Goal: Transaction & Acquisition: Purchase product/service

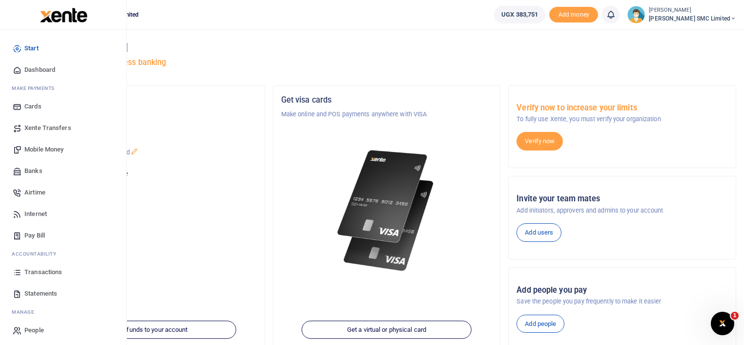
click at [32, 147] on span "Mobile Money" at bounding box center [43, 149] width 39 height 10
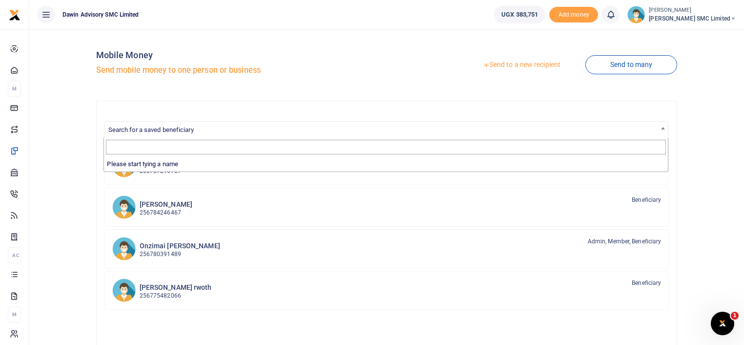
click at [197, 130] on span "Search for a saved beneficiary" at bounding box center [386, 129] width 564 height 15
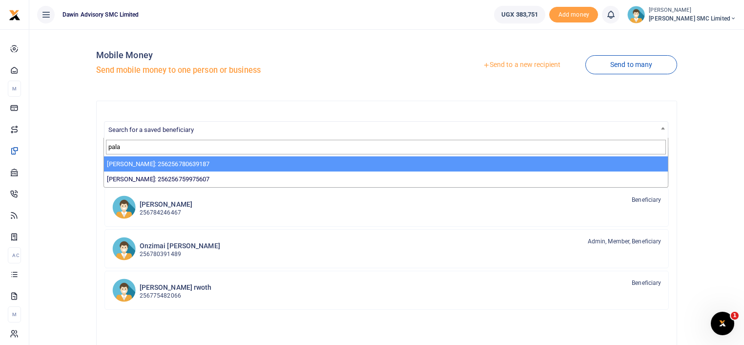
type input "pala"
select select "3598"
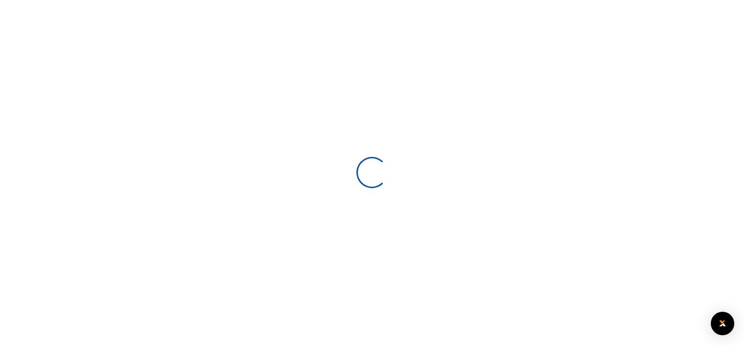
select select
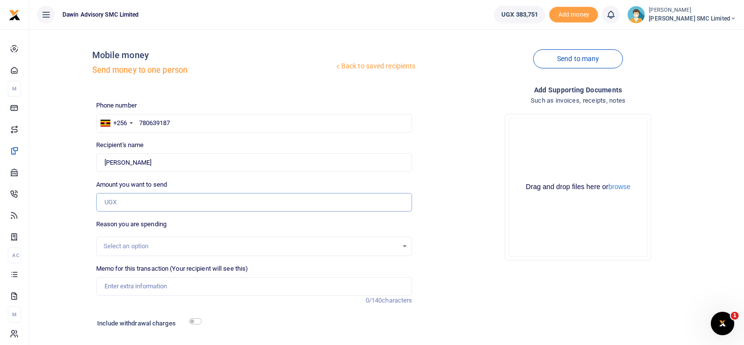
click at [138, 204] on input "Amount you want to send" at bounding box center [254, 202] width 316 height 19
type input "45,000"
click at [454, 238] on div "Drop your files here Drag and drop files here or browse Powered by Uppy" at bounding box center [578, 187] width 316 height 162
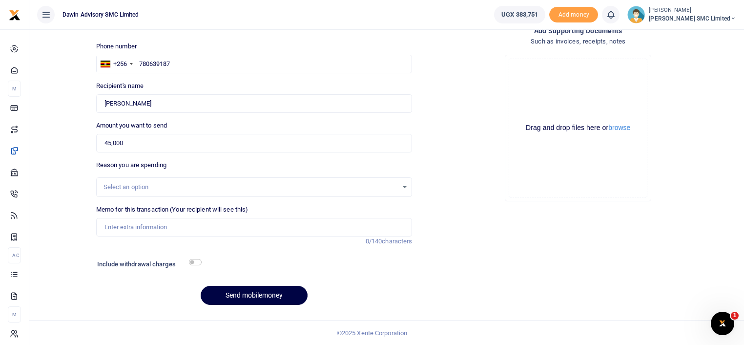
scroll to position [60, 0]
click at [167, 224] on input "Memo for this transaction (Your recipient will see this)" at bounding box center [254, 226] width 316 height 19
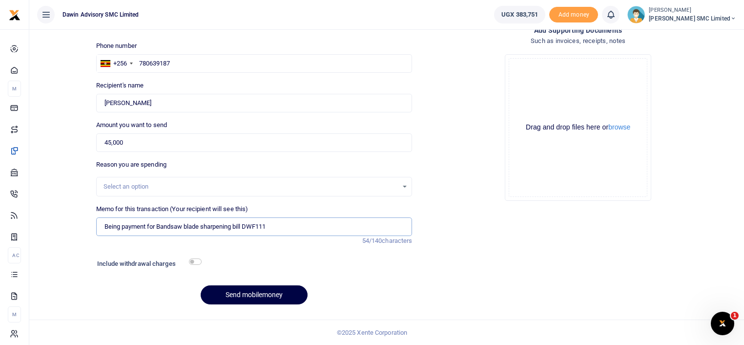
type input "Being payment for Bandsaw blade sharpening bill DWF111"
click at [199, 258] on input "checkbox" at bounding box center [195, 261] width 13 height 6
checkbox input "true"
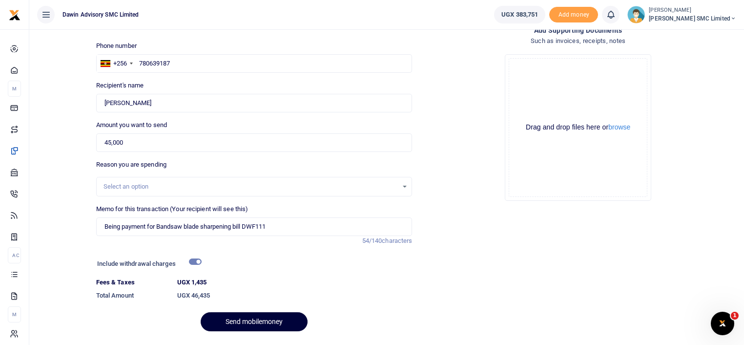
click at [230, 318] on button "Send mobilemoney" at bounding box center [254, 321] width 107 height 19
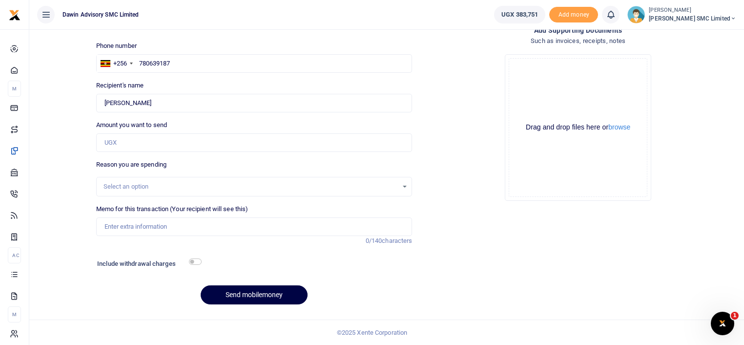
click at [488, 257] on div "Add supporting Documents Such as invoices, receipts, notes Drop your files here…" at bounding box center [578, 168] width 324 height 287
click at [436, 165] on div "Drop your files here Drag and drop files here or browse Powered by Uppy" at bounding box center [578, 127] width 316 height 162
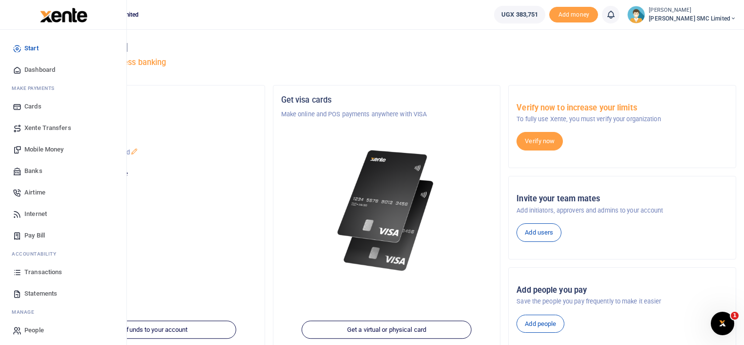
click at [46, 148] on span "Mobile Money" at bounding box center [43, 149] width 39 height 10
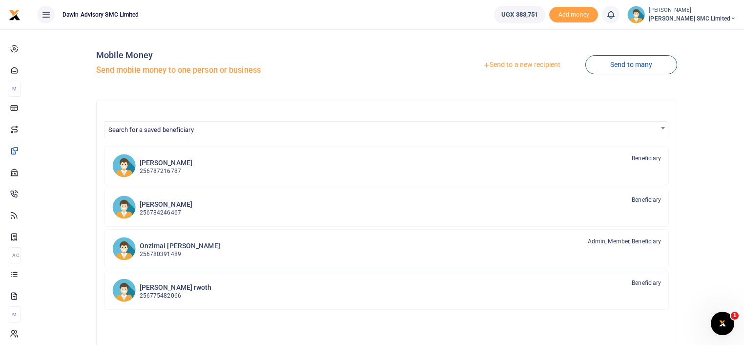
click at [499, 64] on link "Send to a new recipient" at bounding box center [521, 65] width 127 height 18
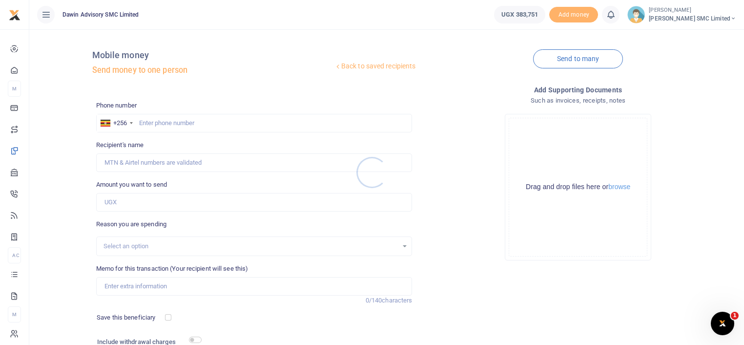
click at [146, 123] on div at bounding box center [372, 172] width 744 height 345
click at [142, 123] on input "text" at bounding box center [254, 123] width 316 height 19
type input "0780979329"
type input "Resty Nakazzi"
type input "0780979329"
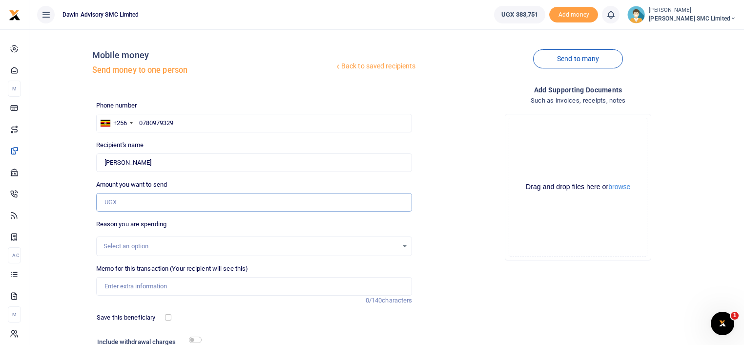
click at [129, 208] on input "Amount you want to send" at bounding box center [254, 202] width 316 height 19
click at [472, 243] on div "Drop your files here Drag and drop files here or browse Powered by Uppy" at bounding box center [578, 187] width 316 height 162
click at [143, 202] on input "Amount you want to send" at bounding box center [254, 202] width 316 height 19
type input "60,000"
click at [454, 231] on div "Drop your files here Drag and drop files here or browse Powered by Uppy" at bounding box center [578, 187] width 316 height 162
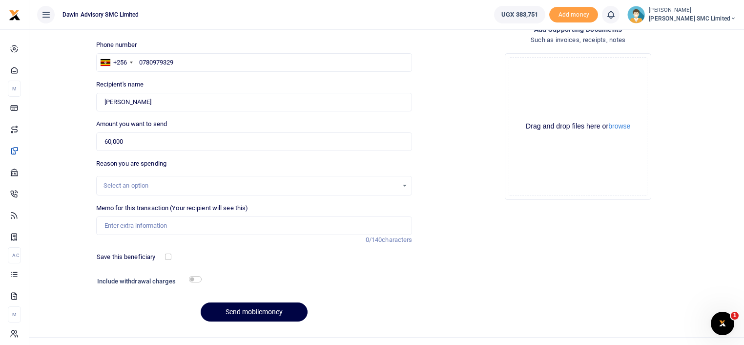
scroll to position [78, 0]
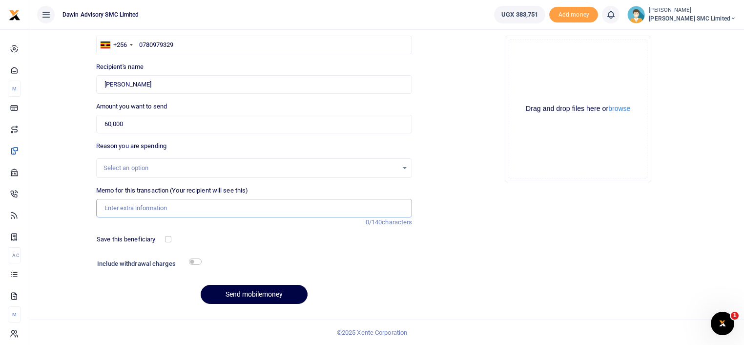
click at [166, 210] on input "Memo for this transaction (Your recipient will see this)" at bounding box center [254, 208] width 316 height 19
click at [455, 255] on div "Add supporting Documents Such as invoices, receipts, notes Drop your files here…" at bounding box center [578, 159] width 324 height 306
click at [129, 208] on input "Memo for this transaction (Your recipient will see this)" at bounding box center [254, 208] width 316 height 19
click at [250, 205] on input "Being payment for July salary bill DAWFIN1187" at bounding box center [254, 208] width 316 height 19
type input "Being payment for labour to Brian the tiler bill DWF112"
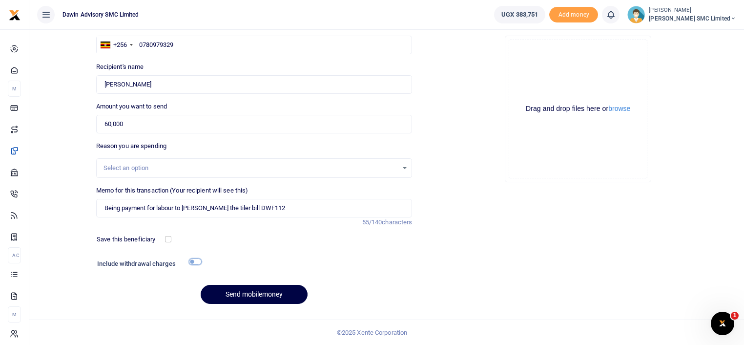
click at [194, 259] on input "checkbox" at bounding box center [195, 261] width 13 height 6
checkbox input "true"
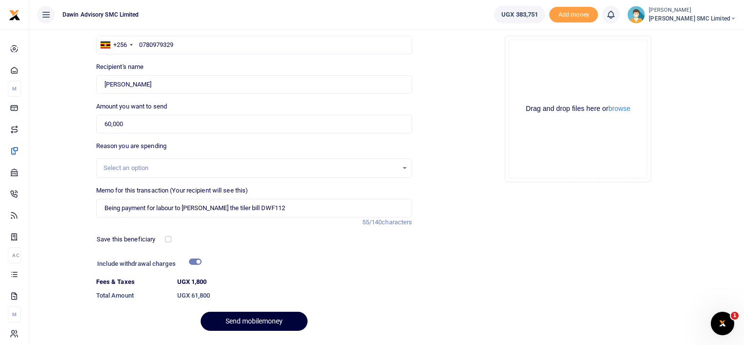
click at [254, 321] on button "Send mobilemoney" at bounding box center [254, 320] width 107 height 19
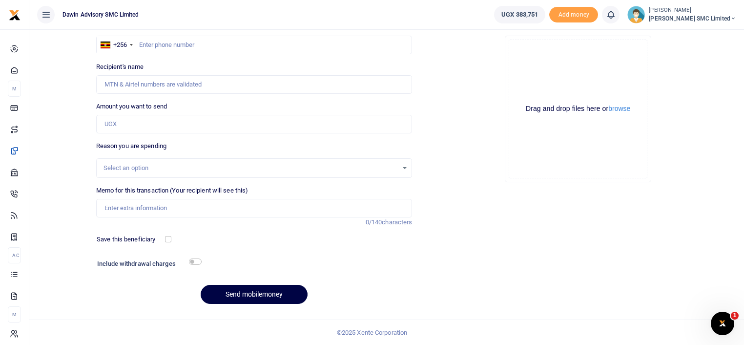
click at [444, 212] on div "Add supporting Documents Such as invoices, receipts, notes Drop your files here…" at bounding box center [578, 159] width 324 height 306
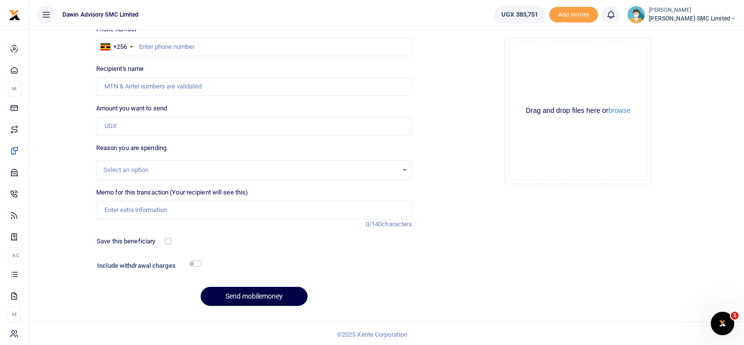
scroll to position [78, 0]
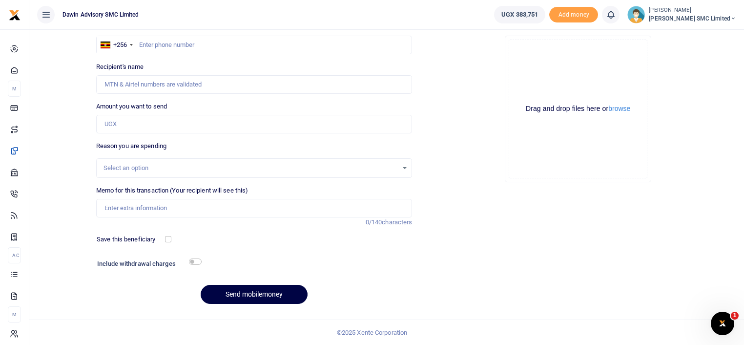
click at [503, 255] on div "Add supporting Documents Such as invoices, receipts, notes Drop your files here…" at bounding box center [578, 159] width 324 height 306
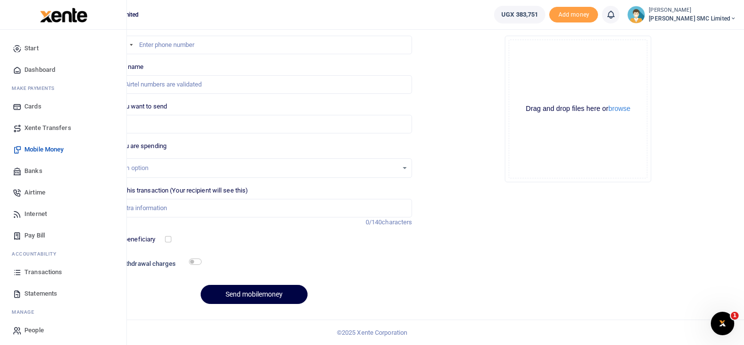
click at [40, 270] on span "Transactions" at bounding box center [43, 272] width 38 height 10
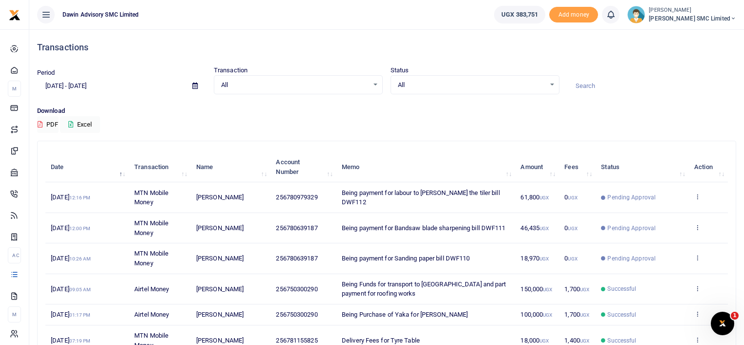
click at [414, 119] on div "Download PDF Excel" at bounding box center [386, 119] width 699 height 27
click at [715, 325] on icon "Open Intercom Messenger" at bounding box center [721, 322] width 16 height 16
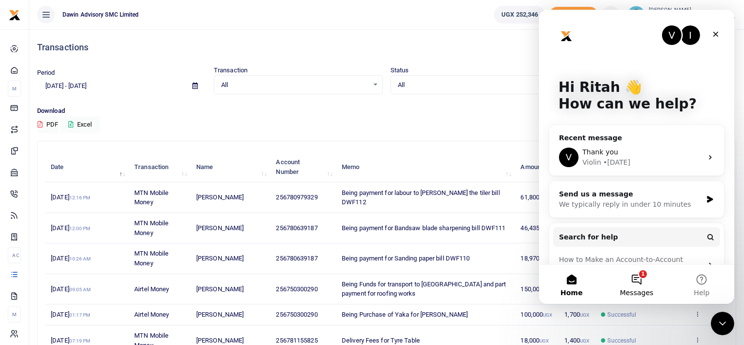
click at [635, 276] on button "1 Messages" at bounding box center [636, 284] width 65 height 39
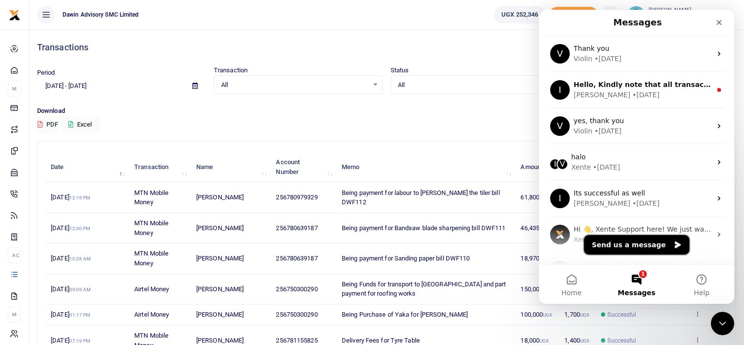
click at [622, 244] on button "Send us a message" at bounding box center [636, 245] width 105 height 20
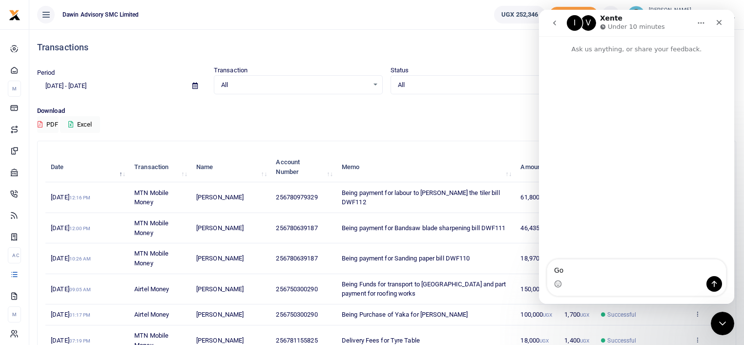
type textarea "G"
type textarea "Hello Xente, I hope your well"
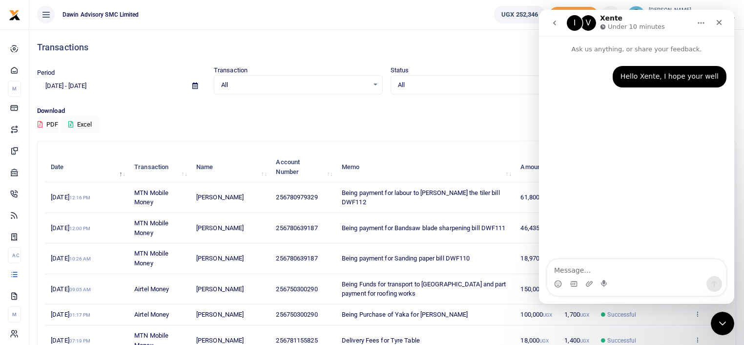
type textarea "I"
type textarea "WE"
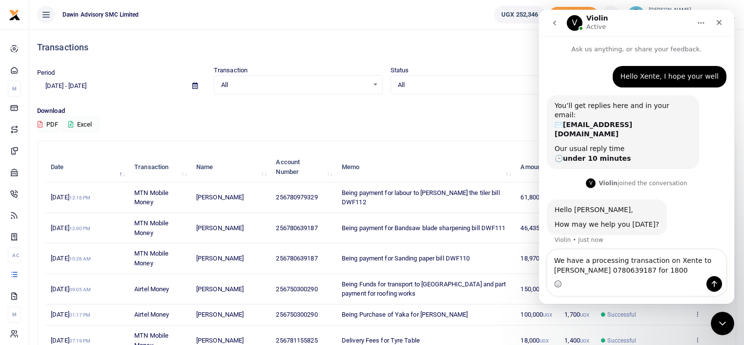
type textarea "We have a processing transaction on Xente to Edmond Palanda 0780639187 for 18000"
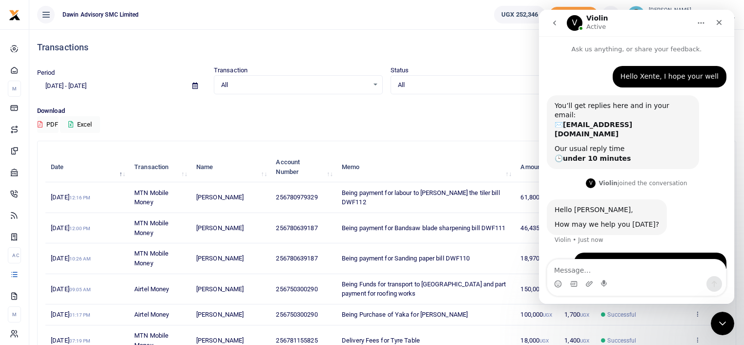
scroll to position [16, 0]
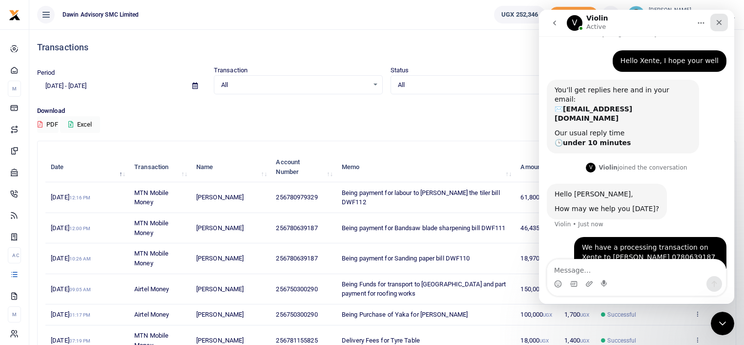
click at [718, 29] on div "Close" at bounding box center [719, 23] width 18 height 18
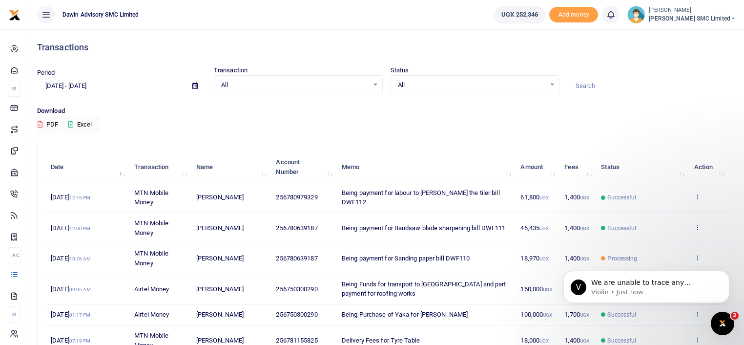
scroll to position [86, 0]
click at [445, 106] on p "Download" at bounding box center [386, 111] width 699 height 10
click at [594, 280] on p "We are unable to trace any transaction to that number, of that amount. Could yo…" at bounding box center [654, 283] width 126 height 10
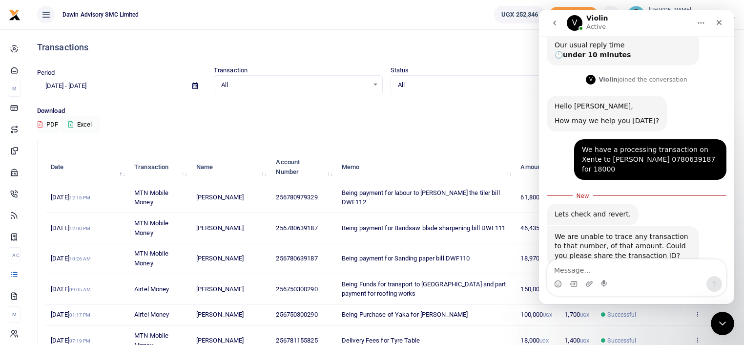
scroll to position [140, 0]
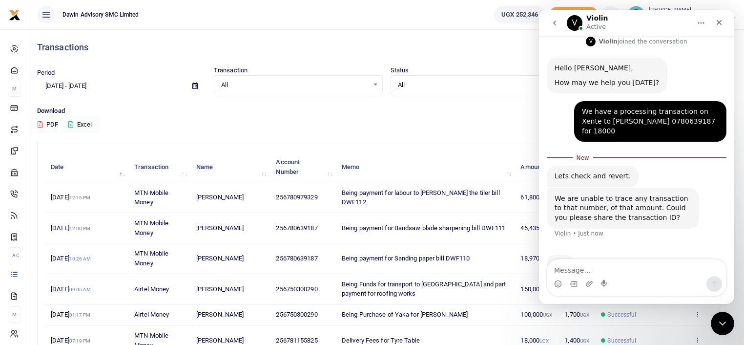
click at [439, 138] on div "Transactions Period 08/24/2025 - 09/22/2025 Transaction All Select an option...…" at bounding box center [386, 265] width 707 height 472
click at [720, 25] on icon "Close" at bounding box center [719, 23] width 8 height 8
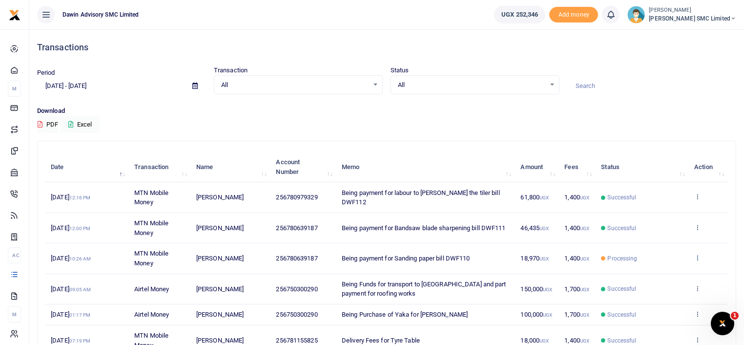
click at [699, 256] on icon at bounding box center [697, 257] width 6 height 7
click at [655, 275] on link "View details" at bounding box center [661, 273] width 77 height 14
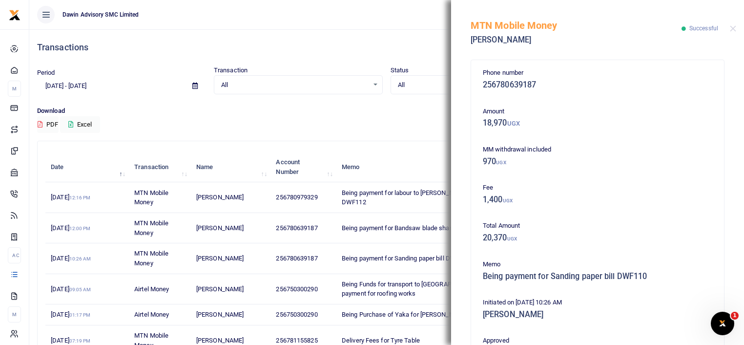
click at [673, 197] on h5 "1,400 UGX" at bounding box center [597, 200] width 229 height 10
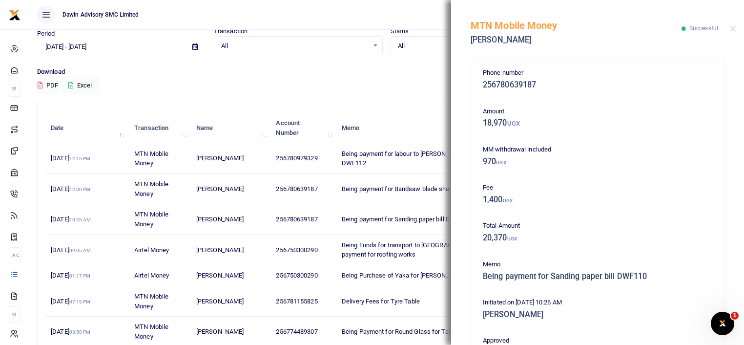
scroll to position [213, 0]
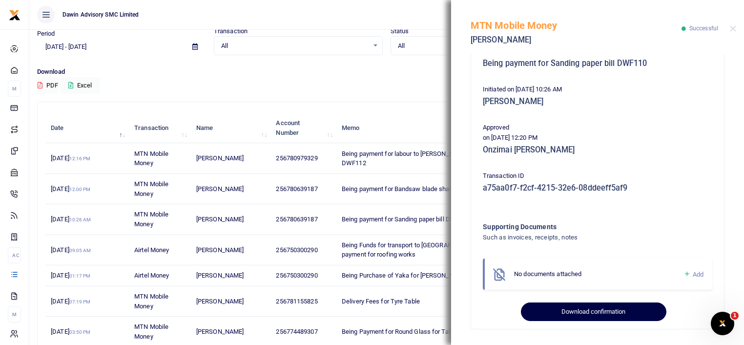
click at [578, 307] on button "Download confirmation" at bounding box center [593, 311] width 145 height 19
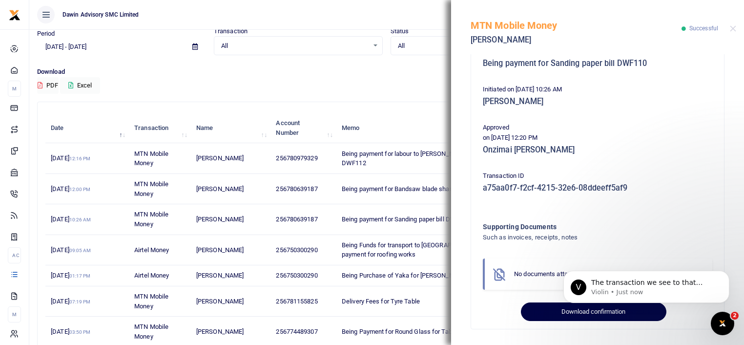
scroll to position [0, 0]
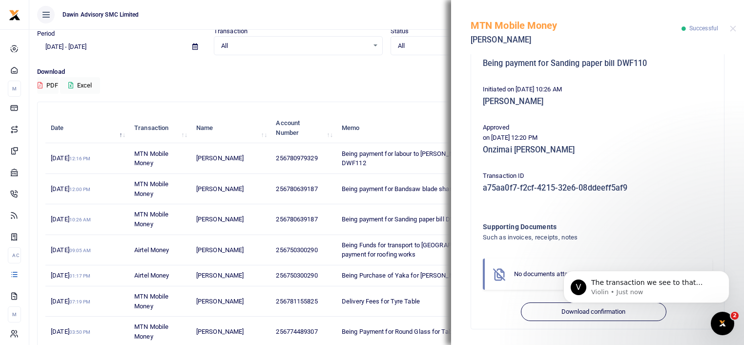
click at [646, 103] on h5 "[PERSON_NAME]" at bounding box center [597, 102] width 229 height 10
click at [402, 113] on th "Memo" at bounding box center [425, 128] width 179 height 30
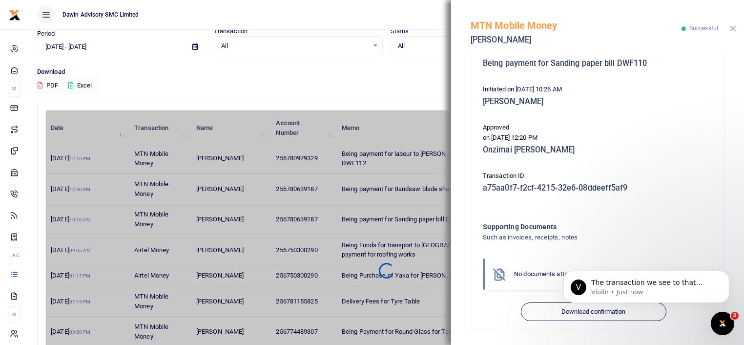
click at [735, 27] on button "Close" at bounding box center [733, 28] width 6 height 6
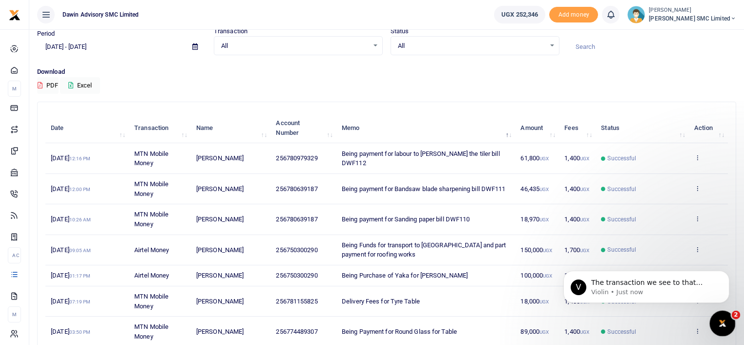
click at [720, 319] on icon "Open Intercom Messenger" at bounding box center [721, 322] width 16 height 16
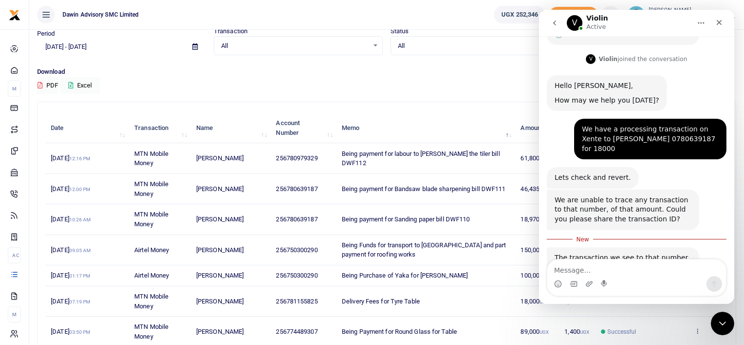
scroll to position [134, 0]
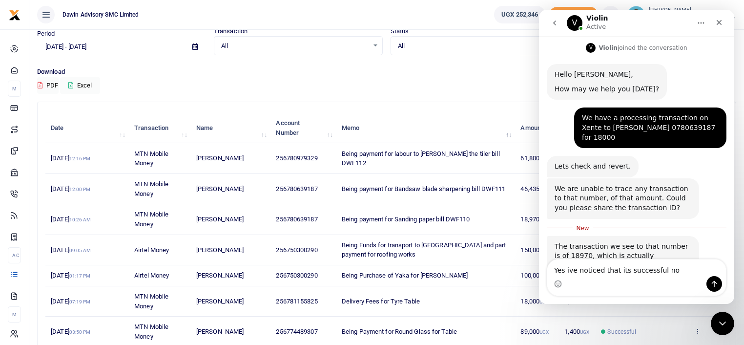
type textarea "Yes ive noticed that its successful now"
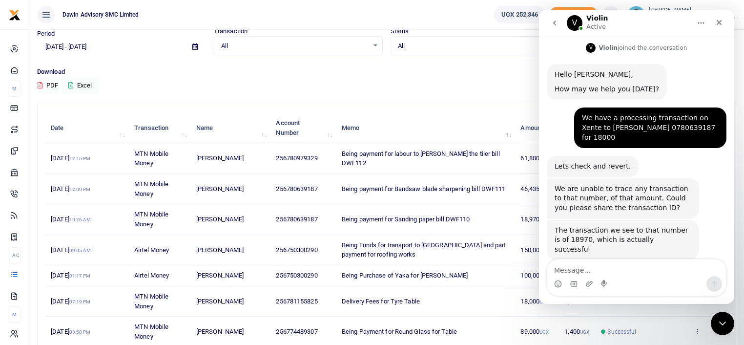
scroll to position [147, 0]
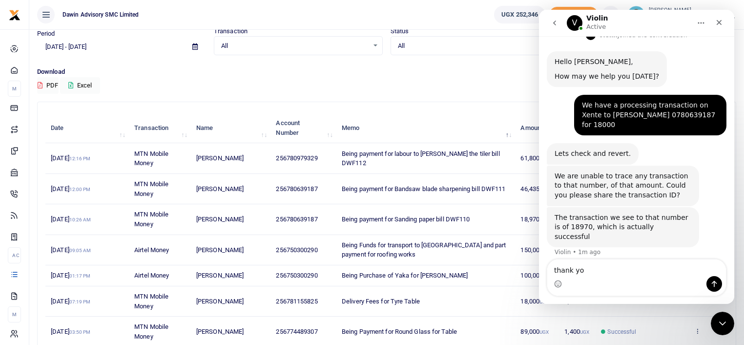
type textarea "thank you"
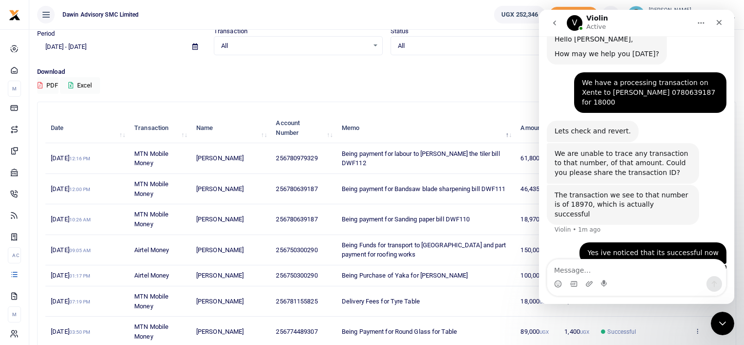
click at [478, 95] on div "Transactions Period 08/24/2025 - 09/22/2025 Transaction All Select an option...…" at bounding box center [386, 226] width 707 height 472
click at [722, 27] on div "Close" at bounding box center [719, 23] width 18 height 18
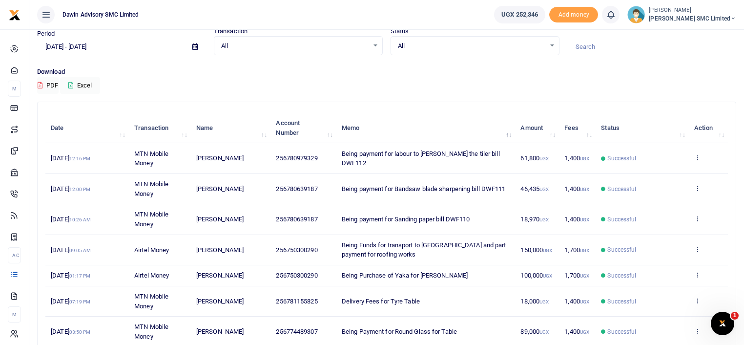
scroll to position [207, 0]
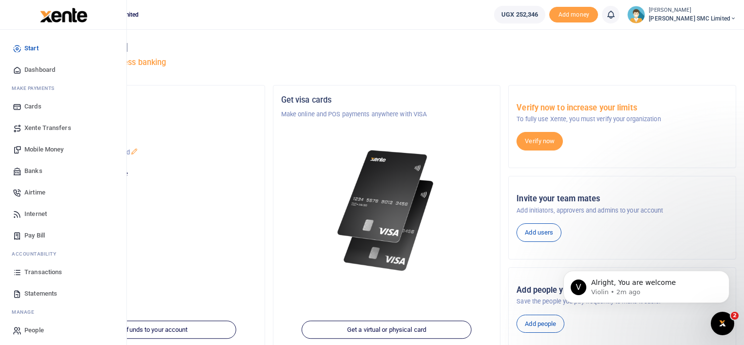
click at [49, 267] on span "Transactions" at bounding box center [43, 272] width 38 height 10
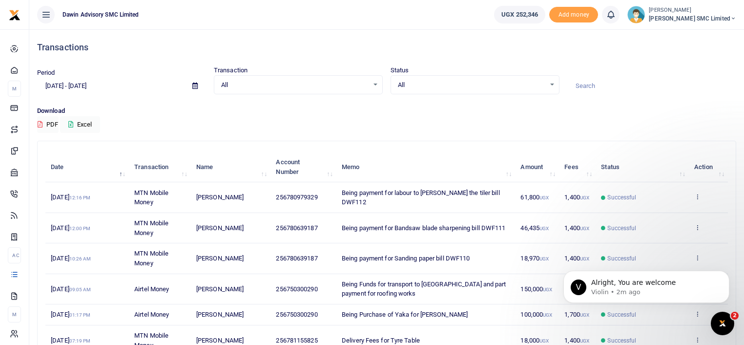
click at [691, 228] on td "View details Send again" at bounding box center [708, 228] width 39 height 30
click at [695, 225] on icon at bounding box center [697, 227] width 6 height 7
click at [654, 240] on link "View details" at bounding box center [661, 243] width 77 height 14
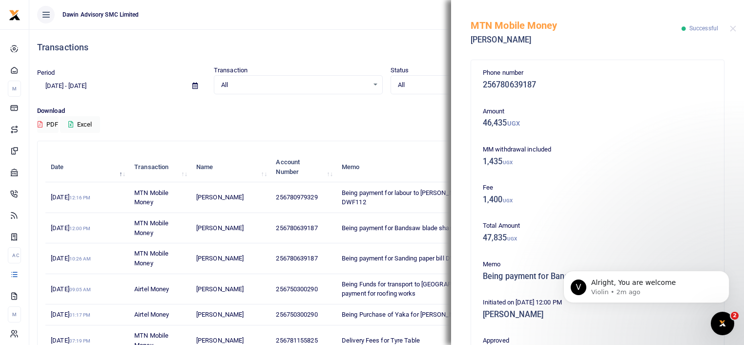
click at [736, 270] on body "V Alright, You are welcome Violin • 2m ago" at bounding box center [646, 284] width 187 height 61
click at [736, 27] on div "MTN Mobile Money [PERSON_NAME] Successful" at bounding box center [597, 27] width 293 height 54
click at [733, 27] on button "Close" at bounding box center [733, 28] width 6 height 6
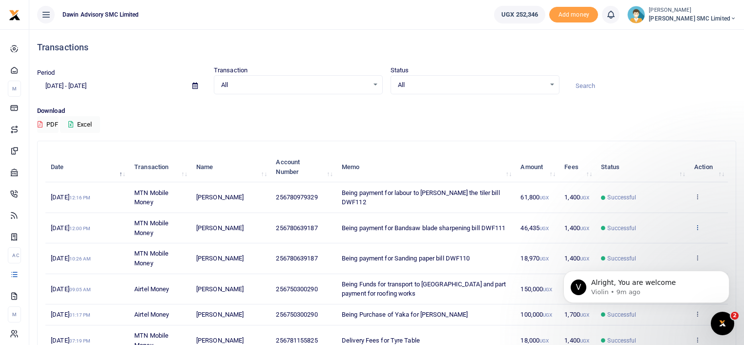
click at [695, 225] on icon at bounding box center [697, 227] width 6 height 7
click at [664, 240] on link "View details" at bounding box center [661, 243] width 77 height 14
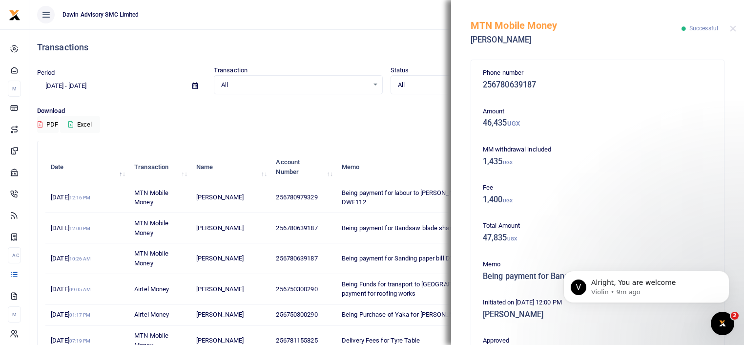
click at [689, 226] on p "Total Amount" at bounding box center [597, 226] width 229 height 10
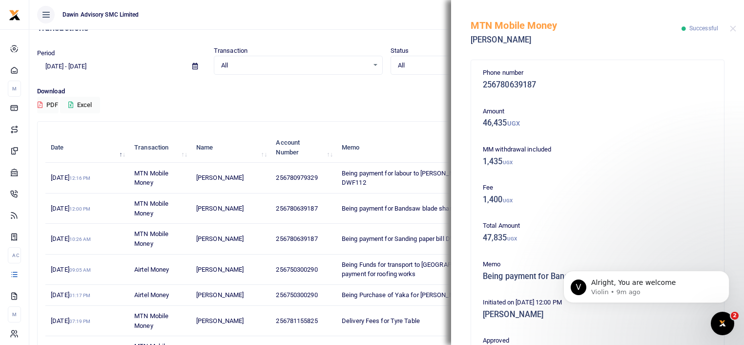
scroll to position [39, 0]
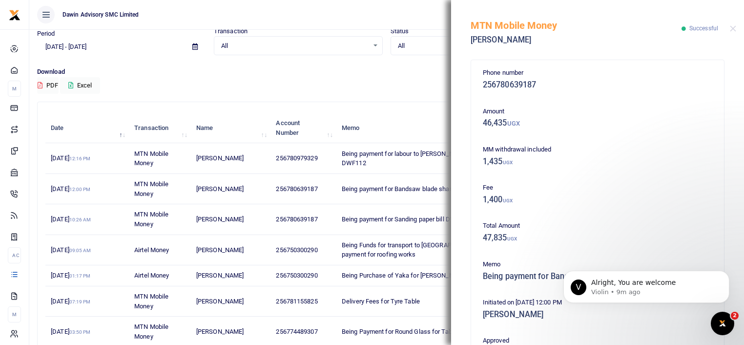
click at [732, 265] on body "V Alright, You are welcome Violin • 9m ago" at bounding box center [646, 284] width 187 height 61
click at [737, 270] on body "V Alright, You are welcome Violin • 9m ago" at bounding box center [646, 284] width 187 height 61
click at [733, 270] on body "V Alright, You are welcome Violin • 9m ago" at bounding box center [646, 284] width 187 height 61
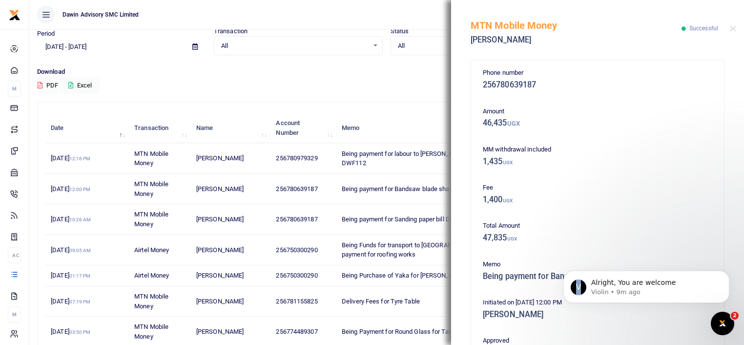
click at [733, 270] on body "V Alright, You are welcome Violin • 9m ago" at bounding box center [646, 284] width 187 height 61
click at [729, 270] on button "Dismiss notification" at bounding box center [726, 273] width 13 height 13
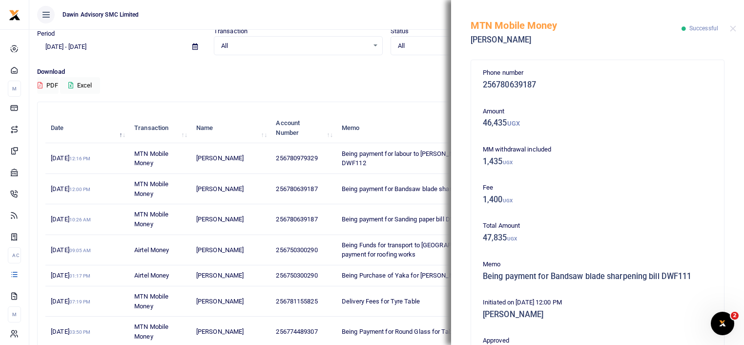
scroll to position [213, 0]
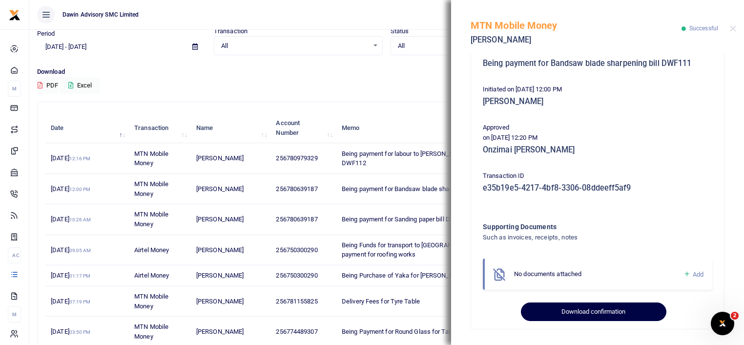
click at [611, 314] on button "Download confirmation" at bounding box center [593, 311] width 145 height 19
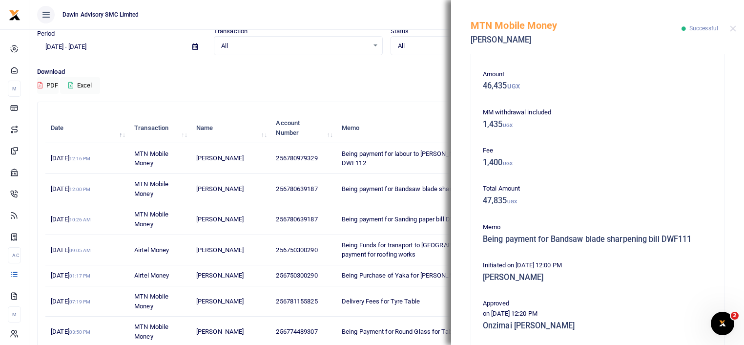
scroll to position [18, 0]
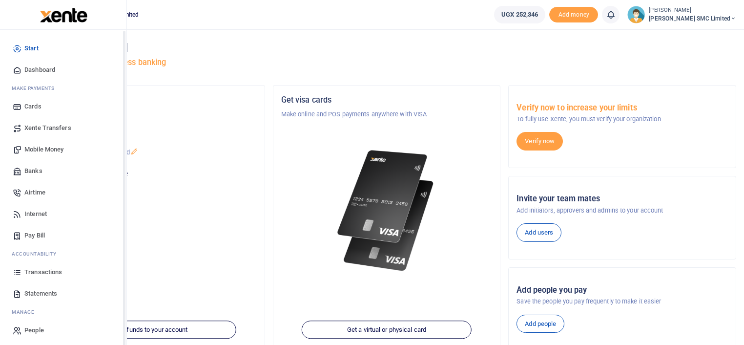
click at [28, 273] on span "Transactions" at bounding box center [43, 272] width 38 height 10
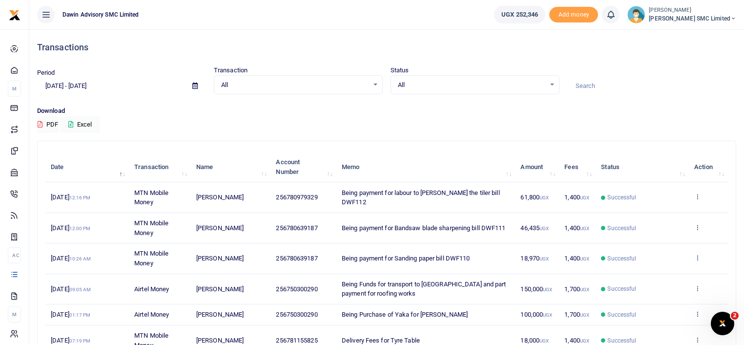
click at [699, 256] on icon at bounding box center [697, 257] width 6 height 7
click at [674, 269] on link "View details" at bounding box center [661, 273] width 77 height 14
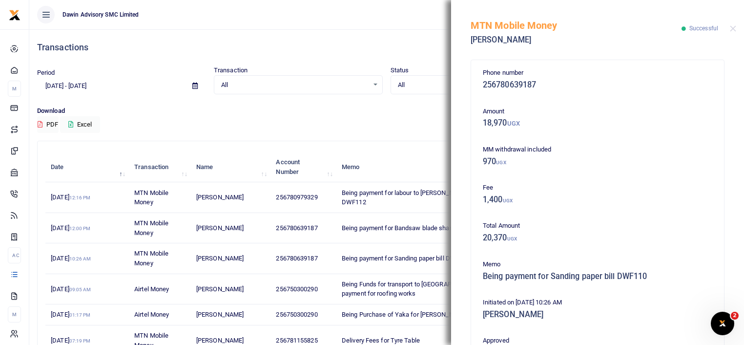
scroll to position [213, 0]
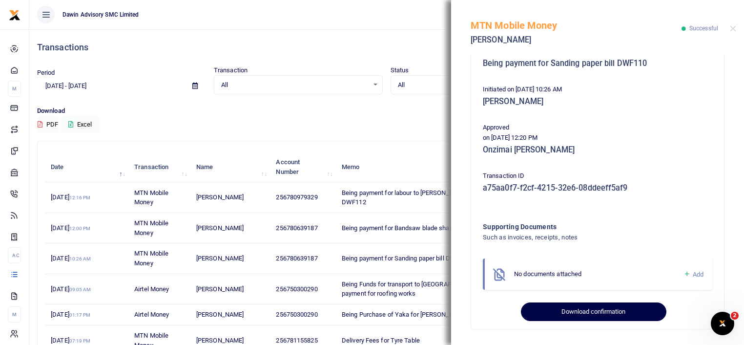
click at [599, 312] on button "Download confirmation" at bounding box center [593, 311] width 145 height 19
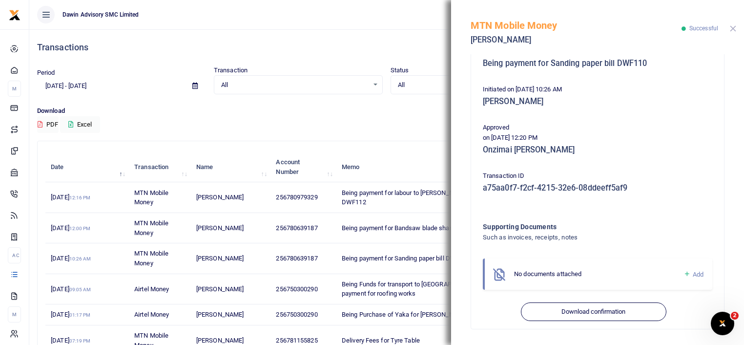
click at [730, 29] on button "Close" at bounding box center [733, 28] width 6 height 6
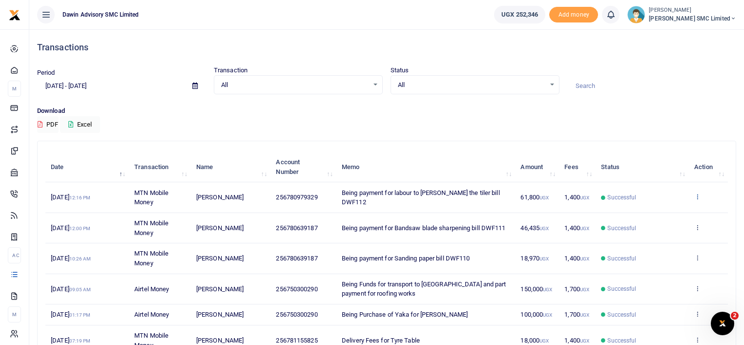
click at [695, 197] on icon at bounding box center [697, 196] width 6 height 7
click at [668, 208] on link "View details" at bounding box center [661, 213] width 77 height 14
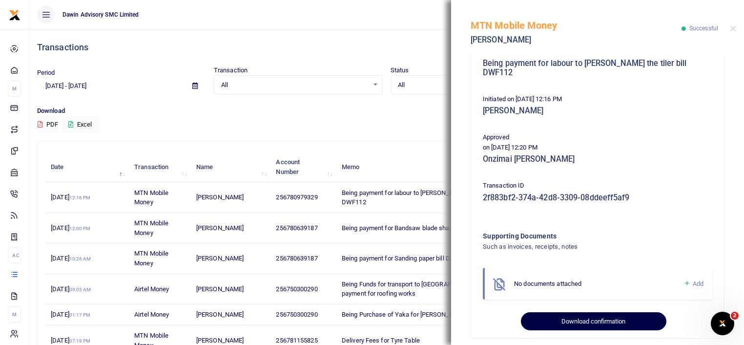
click at [571, 312] on button "Download confirmation" at bounding box center [593, 321] width 145 height 19
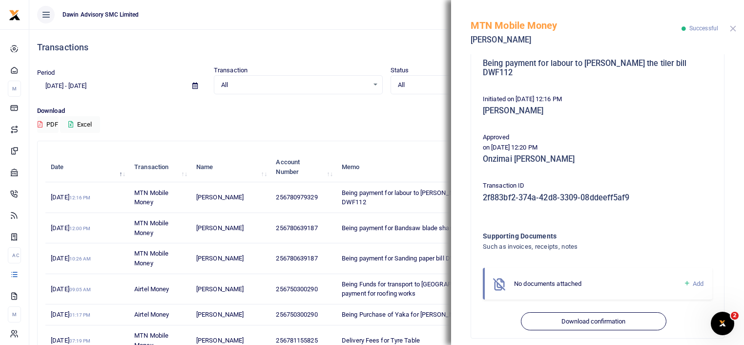
click at [733, 27] on button "Close" at bounding box center [733, 28] width 6 height 6
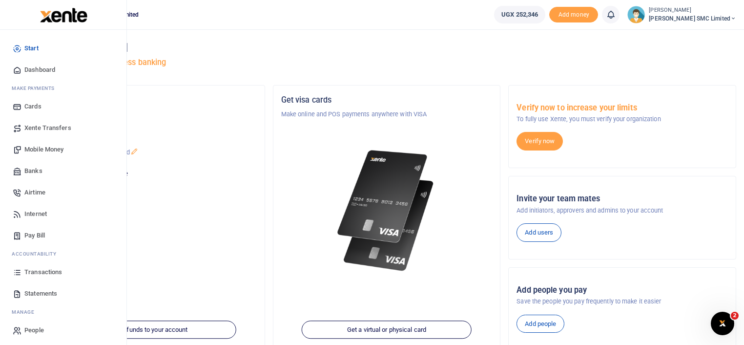
click at [40, 149] on span "Mobile Money" at bounding box center [43, 149] width 39 height 10
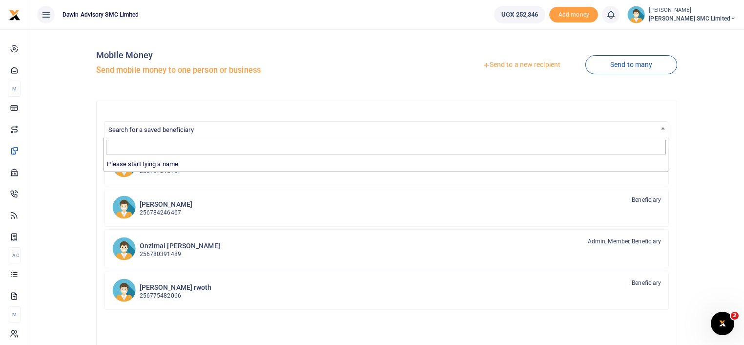
click at [232, 131] on span "Search for a saved beneficiary" at bounding box center [386, 129] width 564 height 15
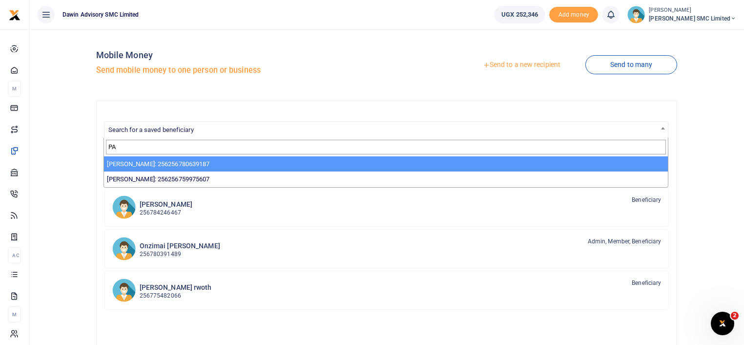
type input "PA"
select select "3598"
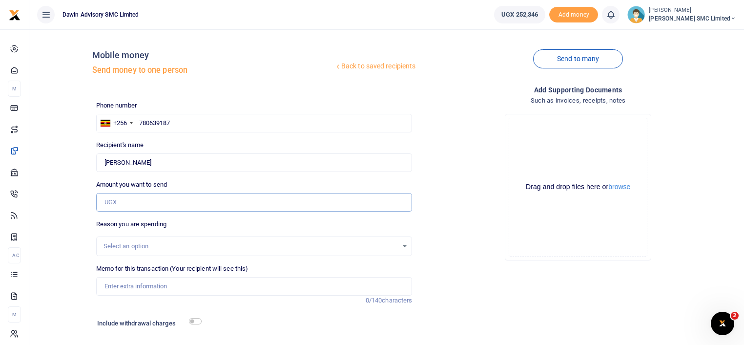
click at [117, 199] on input "Amount you want to send" at bounding box center [254, 202] width 316 height 19
type input "20,000"
click at [135, 288] on input "Memo for this transaction (Your recipient will see this)" at bounding box center [254, 286] width 316 height 19
click at [267, 287] on input "Being payment for the purchase of production materials" at bounding box center [254, 286] width 316 height 19
type input "Being payment for the purchase of needles DWF113"
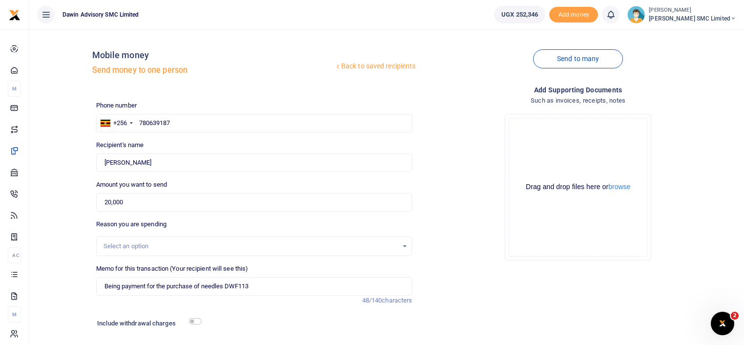
click at [468, 245] on div "Drop your files here Drag and drop files here or browse Powered by Uppy" at bounding box center [578, 187] width 316 height 162
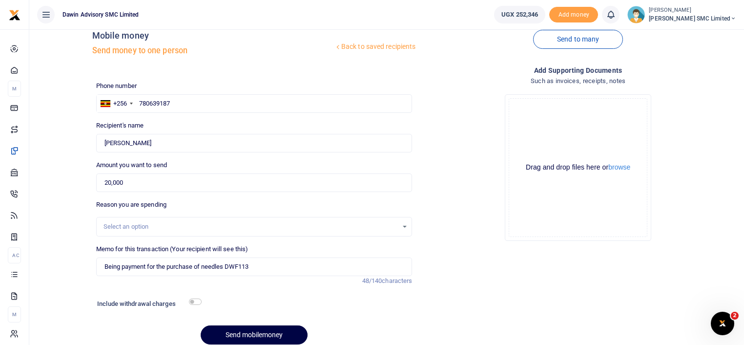
scroll to position [60, 0]
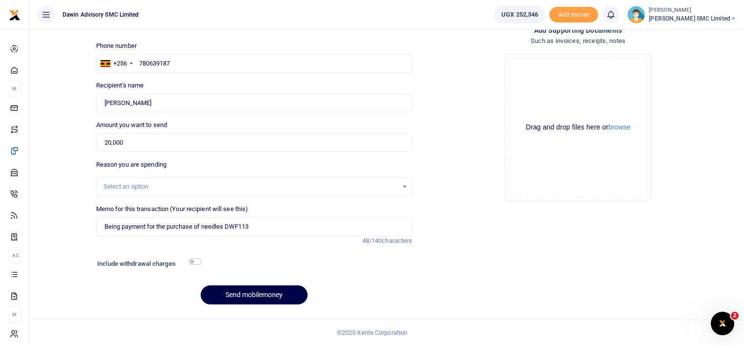
click at [198, 265] on div "Include withdrawal charges" at bounding box center [146, 265] width 107 height 16
click at [197, 261] on input "checkbox" at bounding box center [195, 261] width 13 height 6
checkbox input "true"
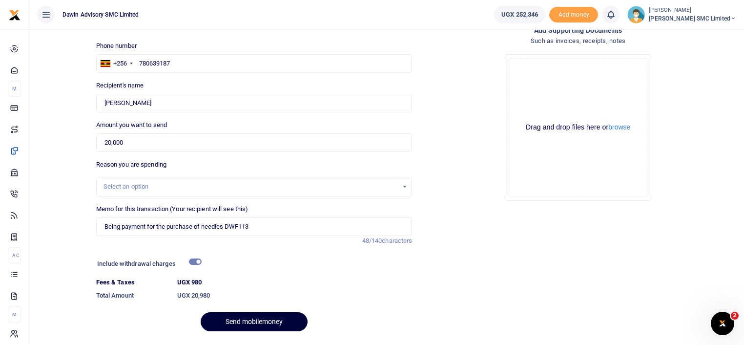
click at [243, 318] on button "Send mobilemoney" at bounding box center [254, 321] width 107 height 19
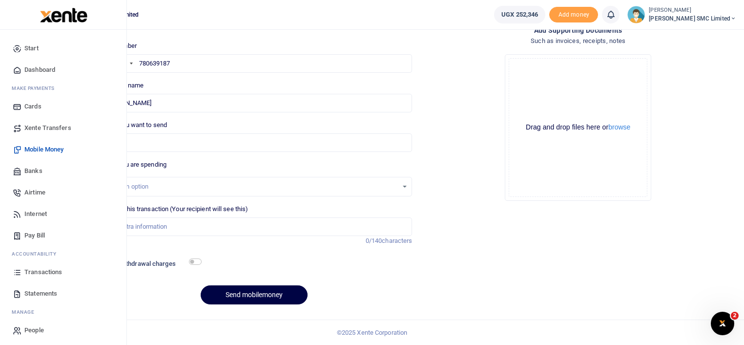
click at [39, 269] on span "Transactions" at bounding box center [43, 272] width 38 height 10
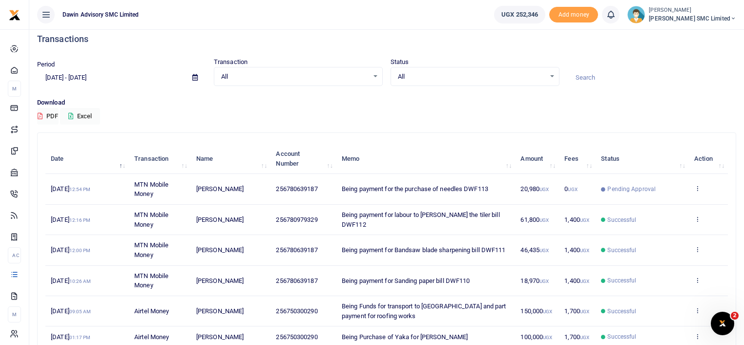
scroll to position [2, 0]
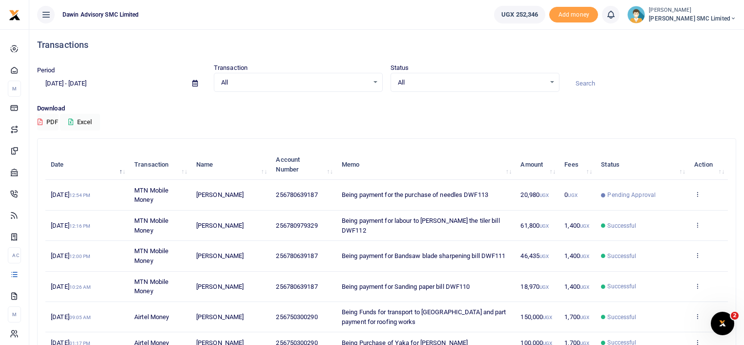
click at [396, 139] on div "Search: Date Transaction Name Account Number Memo Amount Fees Status Action [DA…" at bounding box center [387, 320] width 698 height 362
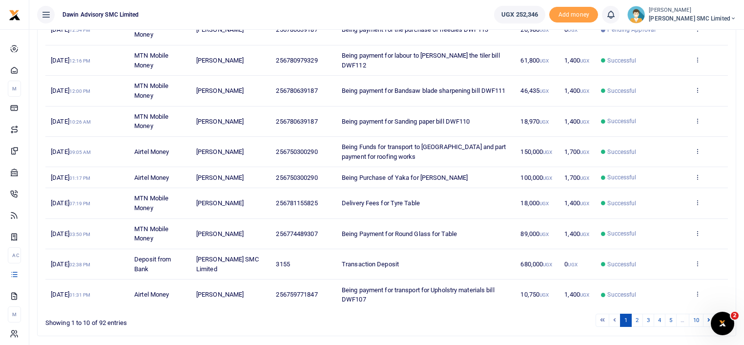
scroll to position [176, 0]
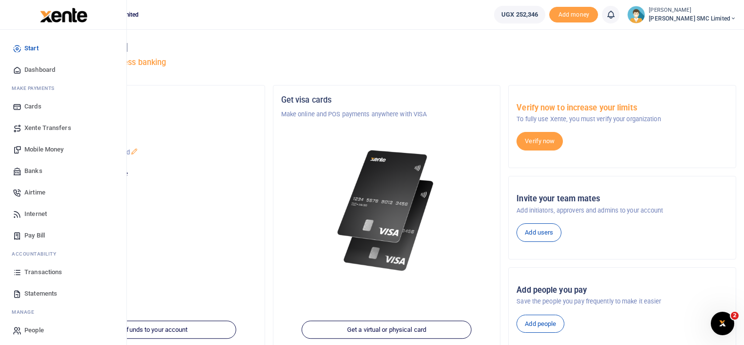
click at [49, 266] on link "Transactions" at bounding box center [63, 271] width 111 height 21
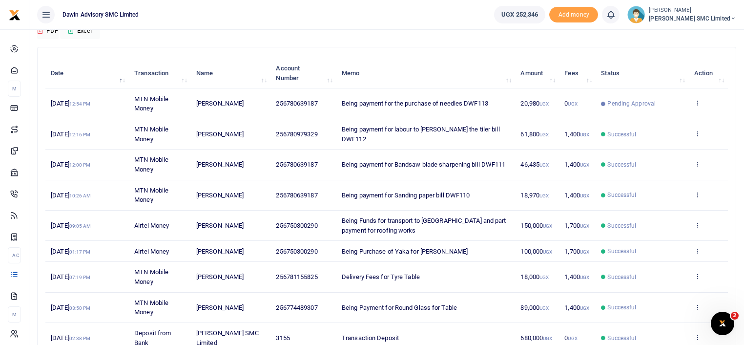
scroll to position [98, 0]
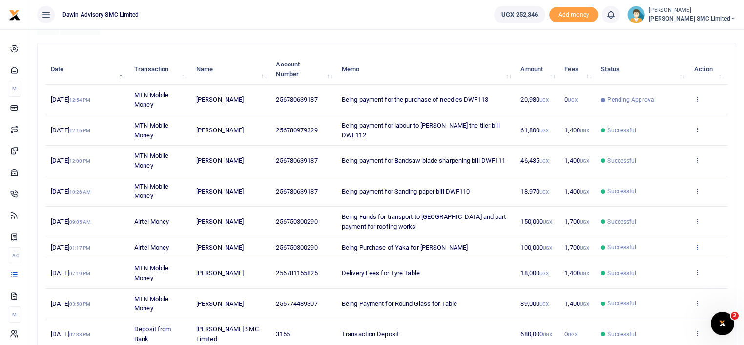
click at [698, 244] on icon at bounding box center [697, 246] width 6 height 7
click at [658, 263] on link "View details" at bounding box center [661, 263] width 77 height 14
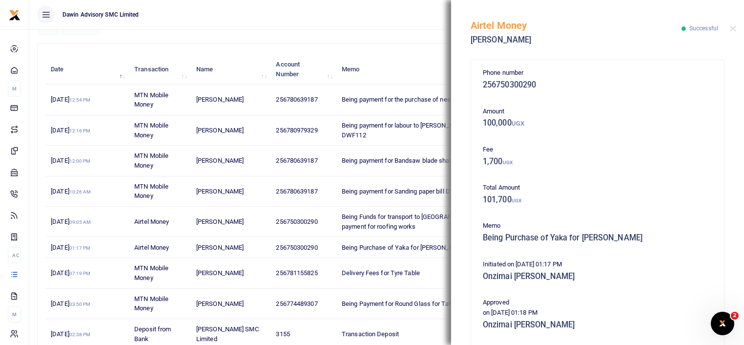
scroll to position [213, 0]
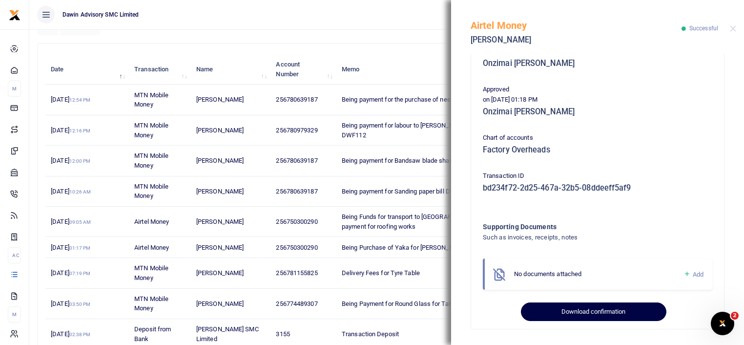
click at [610, 307] on button "Download confirmation" at bounding box center [593, 311] width 145 height 19
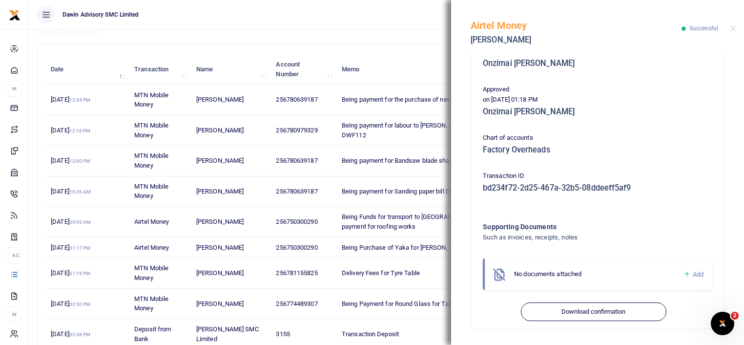
click at [413, 82] on th "Memo" at bounding box center [425, 69] width 179 height 30
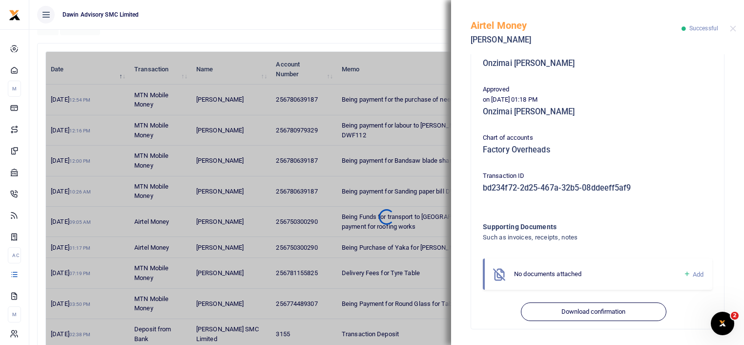
click at [730, 24] on div "Airtel Money Fredrick Onzimai Successful" at bounding box center [597, 27] width 293 height 54
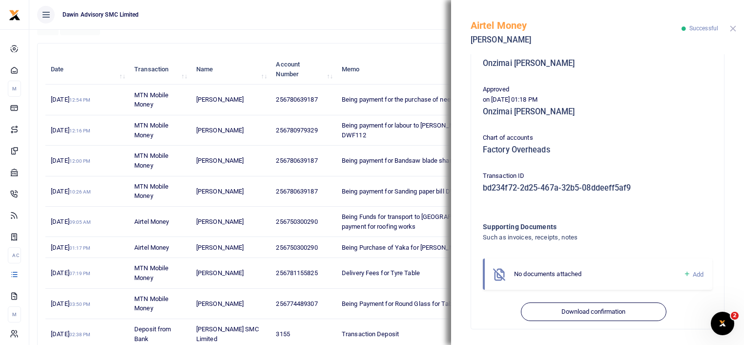
click at [734, 26] on button "Close" at bounding box center [733, 28] width 6 height 6
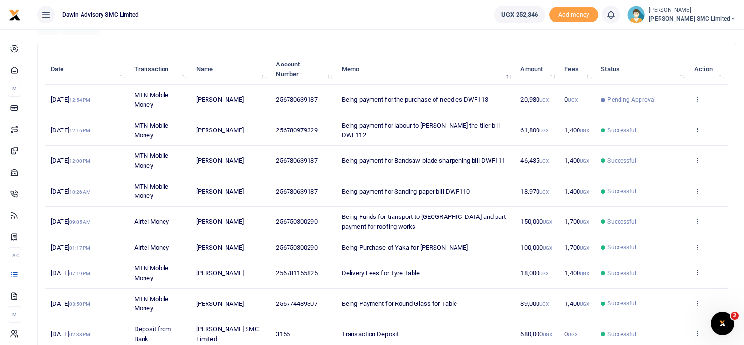
click at [464, 62] on th "Memo" at bounding box center [425, 69] width 179 height 30
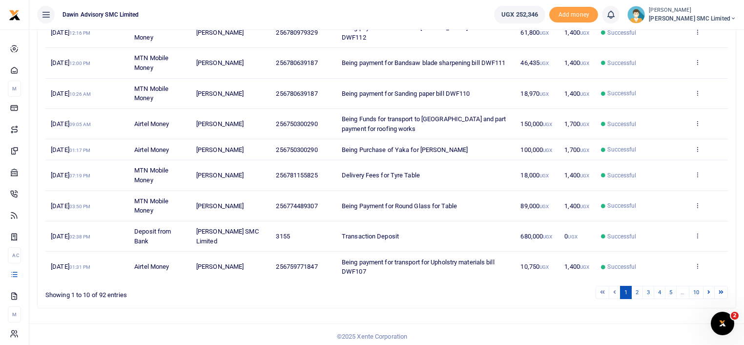
scroll to position [198, 0]
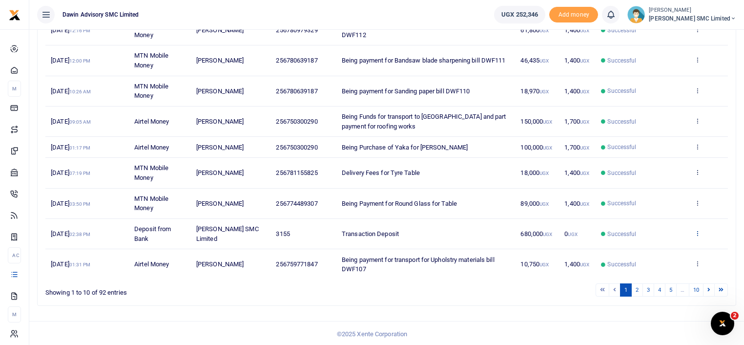
click at [699, 232] on icon at bounding box center [697, 232] width 6 height 7
click at [676, 248] on link "View details" at bounding box center [661, 249] width 77 height 14
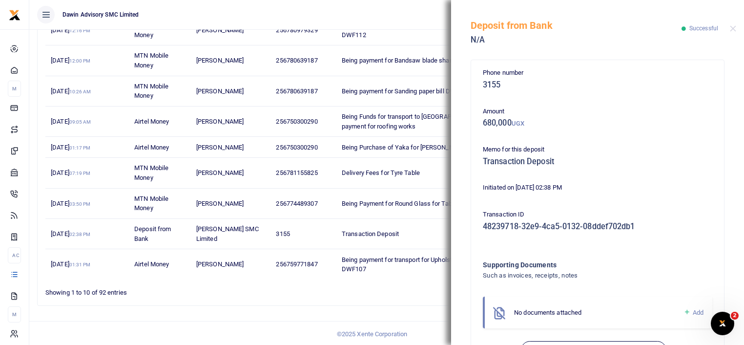
scroll to position [38, 0]
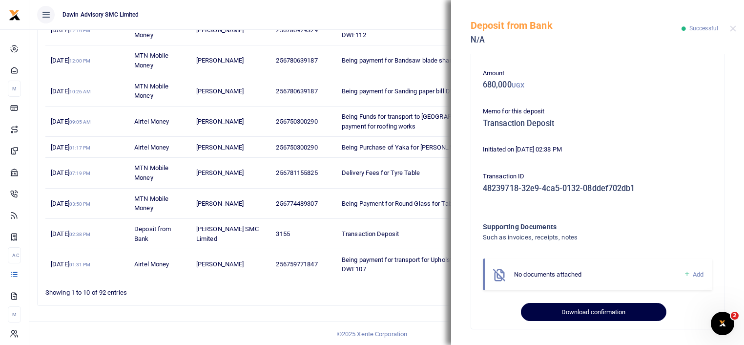
click at [622, 315] on button "Download confirmation" at bounding box center [593, 312] width 145 height 19
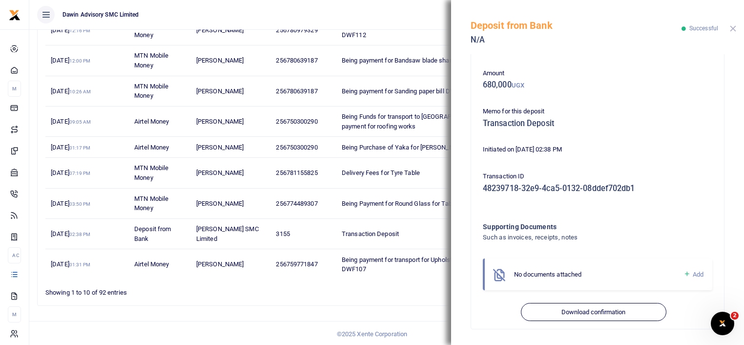
click at [733, 31] on button "Close" at bounding box center [733, 28] width 6 height 6
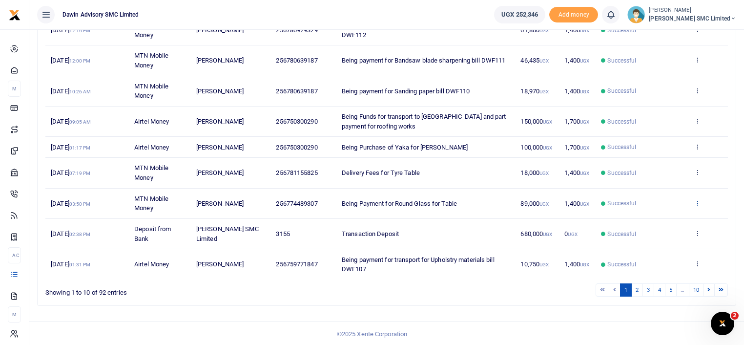
click at [695, 199] on icon at bounding box center [697, 202] width 6 height 7
click at [667, 212] on link "View details" at bounding box center [661, 218] width 77 height 14
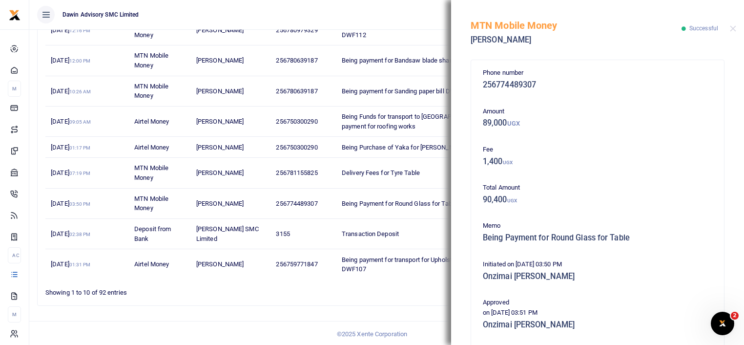
scroll to position [213, 0]
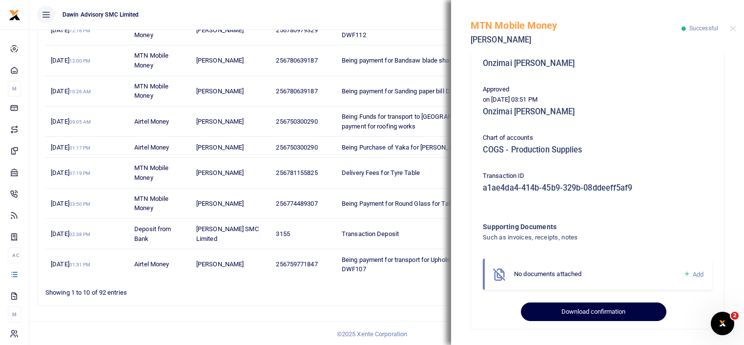
click at [584, 310] on button "Download confirmation" at bounding box center [593, 311] width 145 height 19
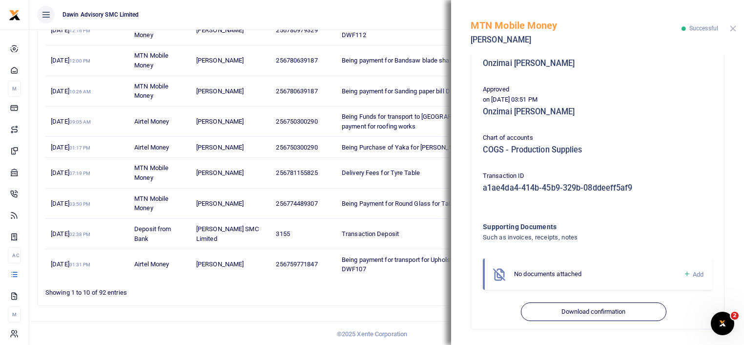
click at [730, 27] on button "Close" at bounding box center [733, 28] width 6 height 6
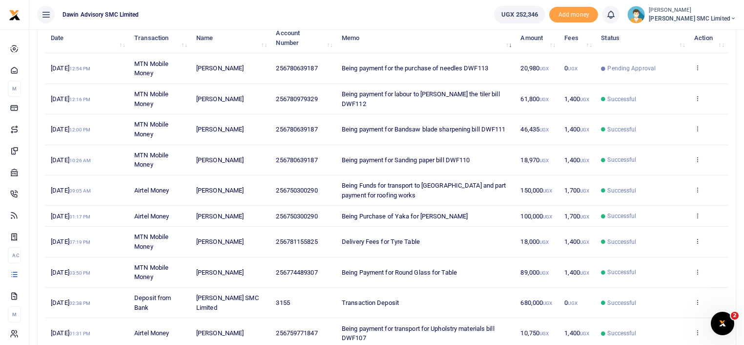
scroll to position [81, 0]
